Goal: Task Accomplishment & Management: Use online tool/utility

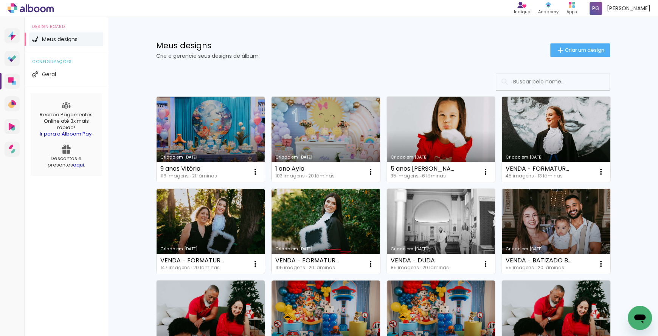
click at [198, 144] on link "Criado em [DATE]" at bounding box center [210, 139] width 108 height 85
